Goal: Task Accomplishment & Management: Complete application form

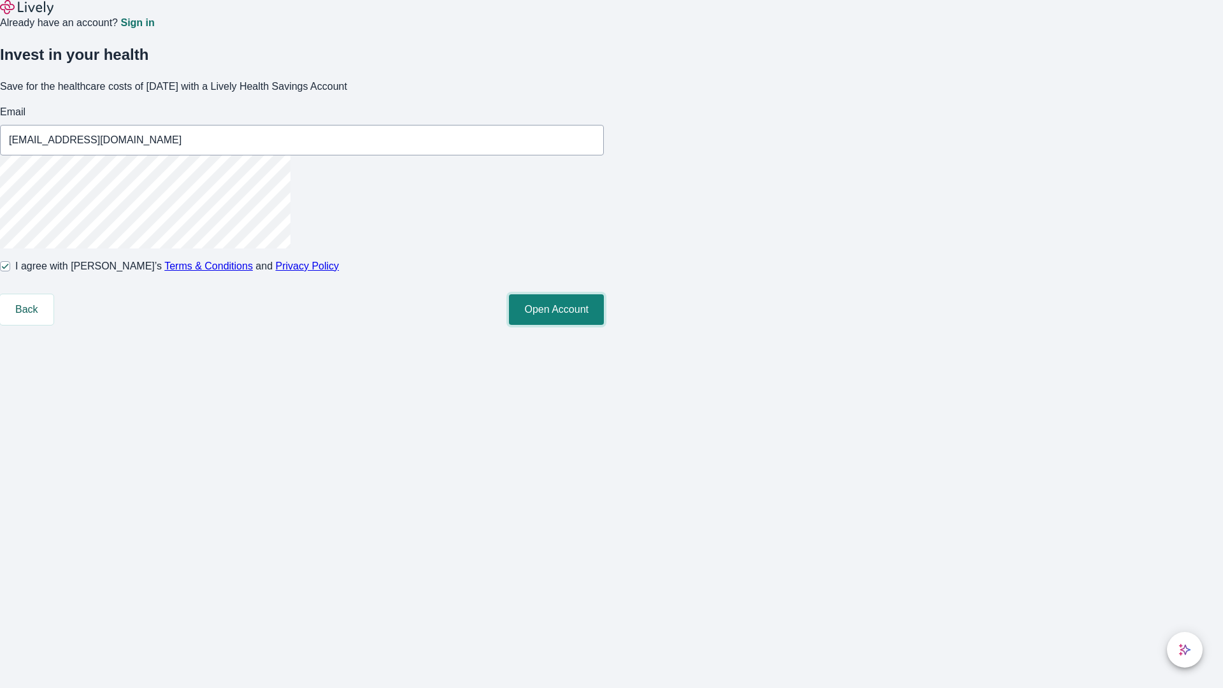
click at [604, 325] on button "Open Account" at bounding box center [556, 309] width 95 height 31
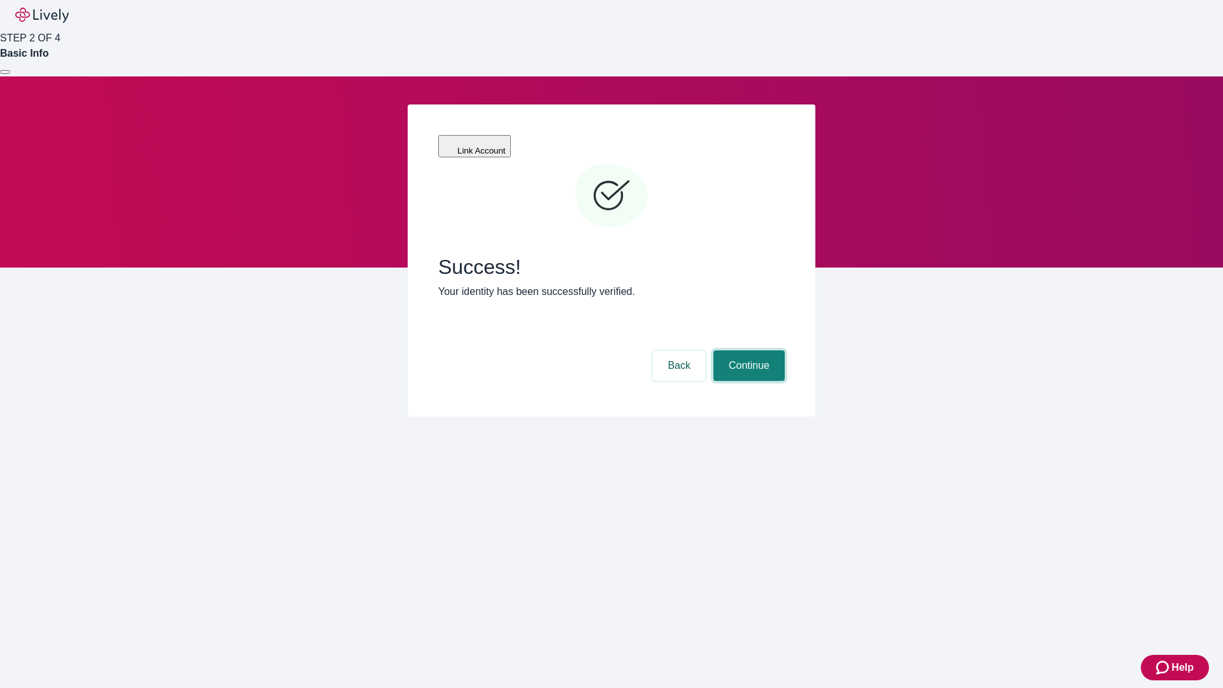
click at [747, 350] on button "Continue" at bounding box center [748, 365] width 71 height 31
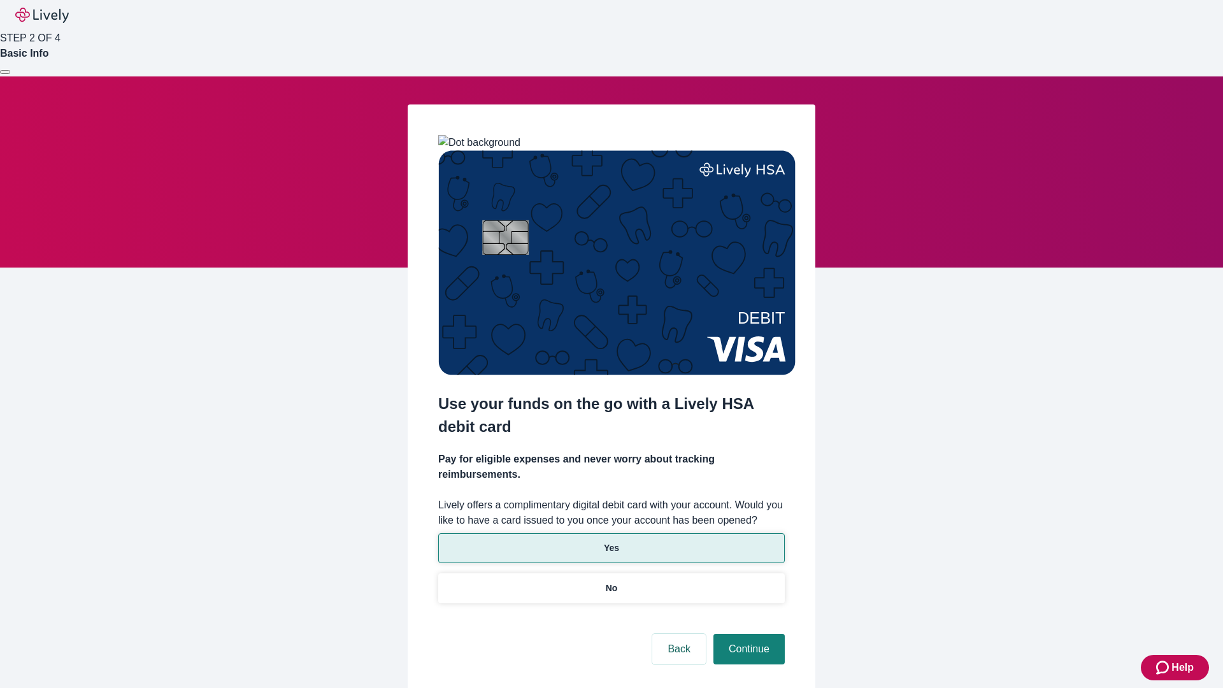
click at [611, 541] on p "Yes" at bounding box center [611, 547] width 15 height 13
click at [747, 634] on button "Continue" at bounding box center [748, 649] width 71 height 31
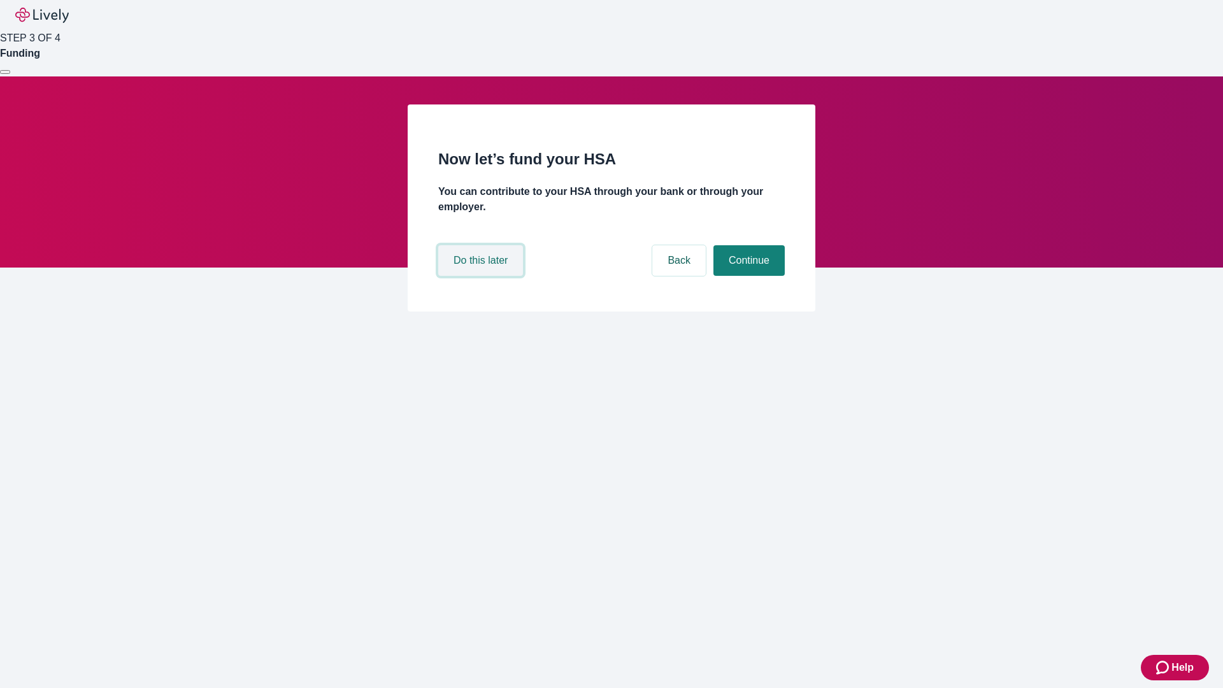
click at [482, 276] on button "Do this later" at bounding box center [480, 260] width 85 height 31
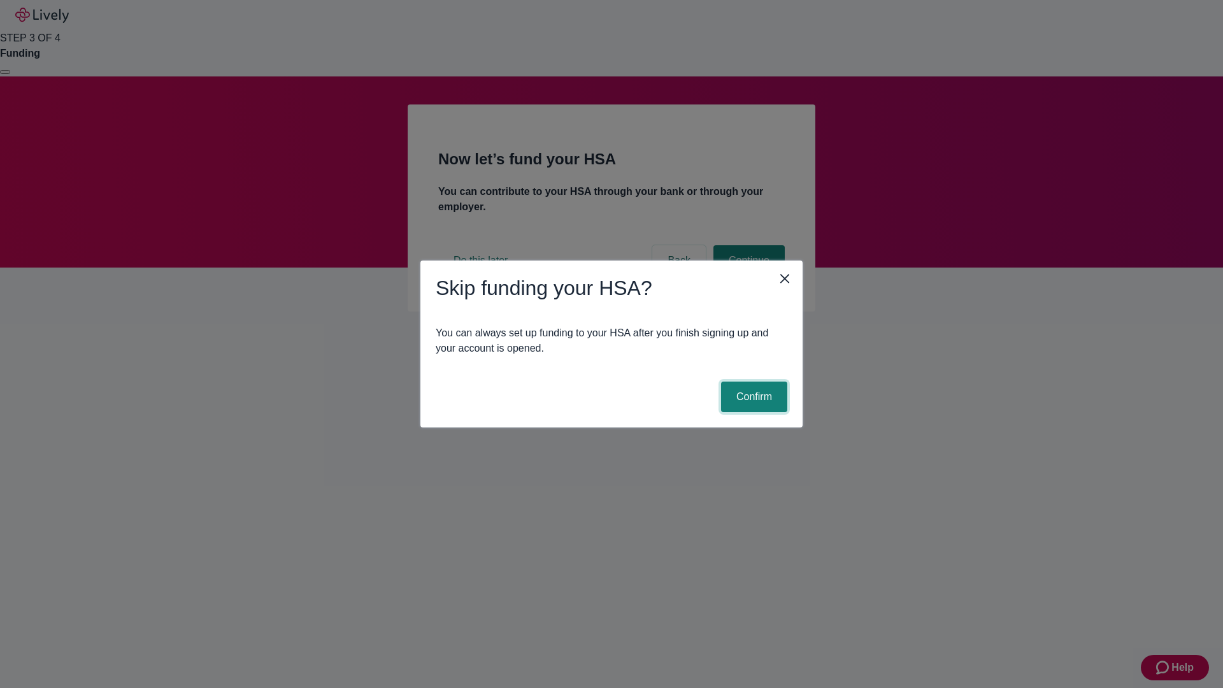
click at [752, 397] on button "Confirm" at bounding box center [754, 397] width 66 height 31
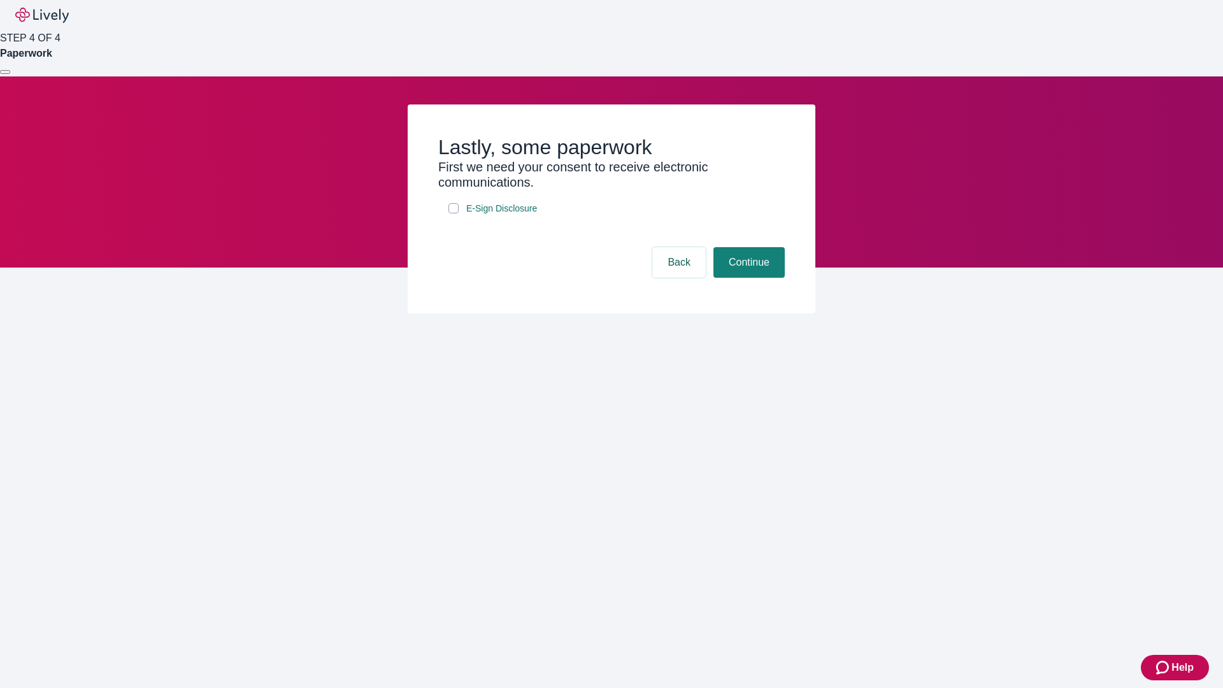
click at [454, 213] on input "E-Sign Disclosure" at bounding box center [453, 208] width 10 height 10
checkbox input "true"
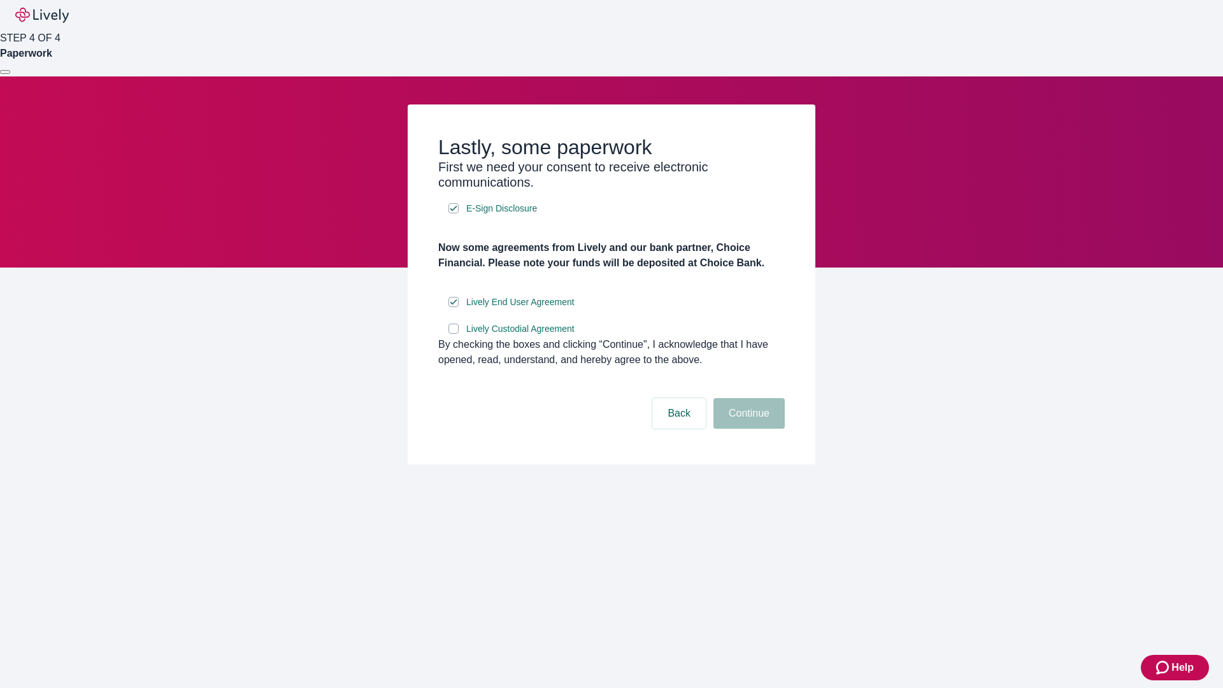
click at [454, 334] on input "Lively Custodial Agreement" at bounding box center [453, 329] width 10 height 10
checkbox input "true"
click at [747, 429] on button "Continue" at bounding box center [748, 413] width 71 height 31
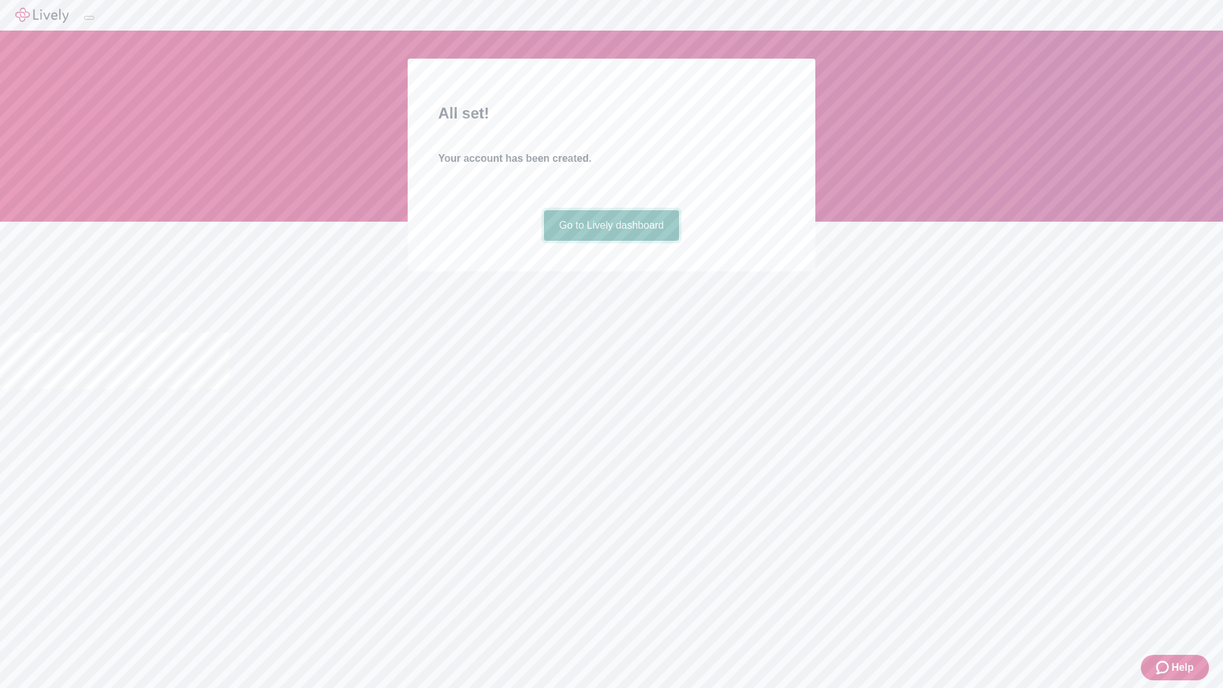
click at [611, 241] on link "Go to Lively dashboard" at bounding box center [612, 225] width 136 height 31
